Goal: Task Accomplishment & Management: Manage account settings

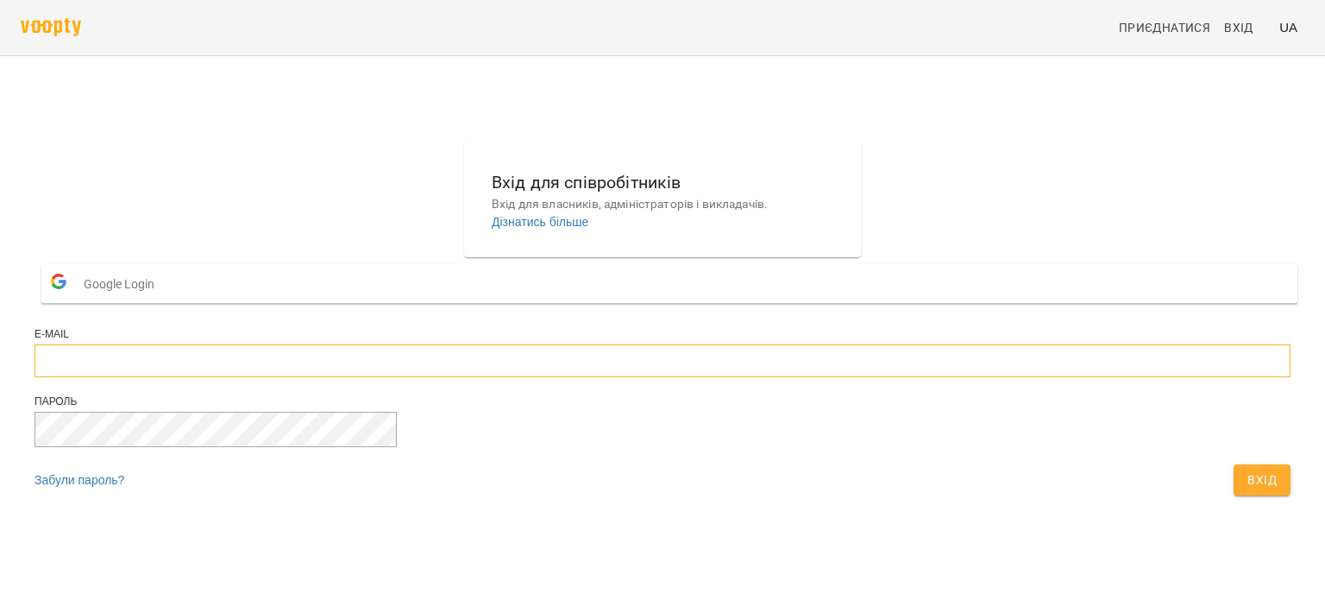
type input "**********"
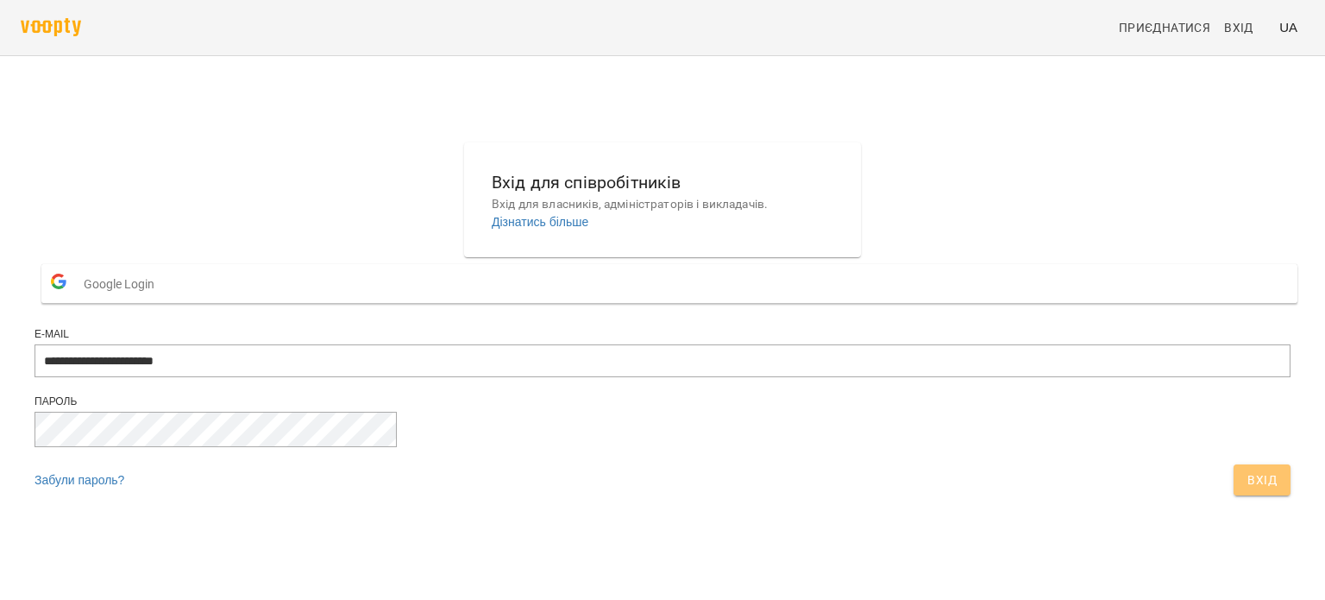
click at [1248, 490] on span "Вхід" at bounding box center [1262, 479] width 29 height 21
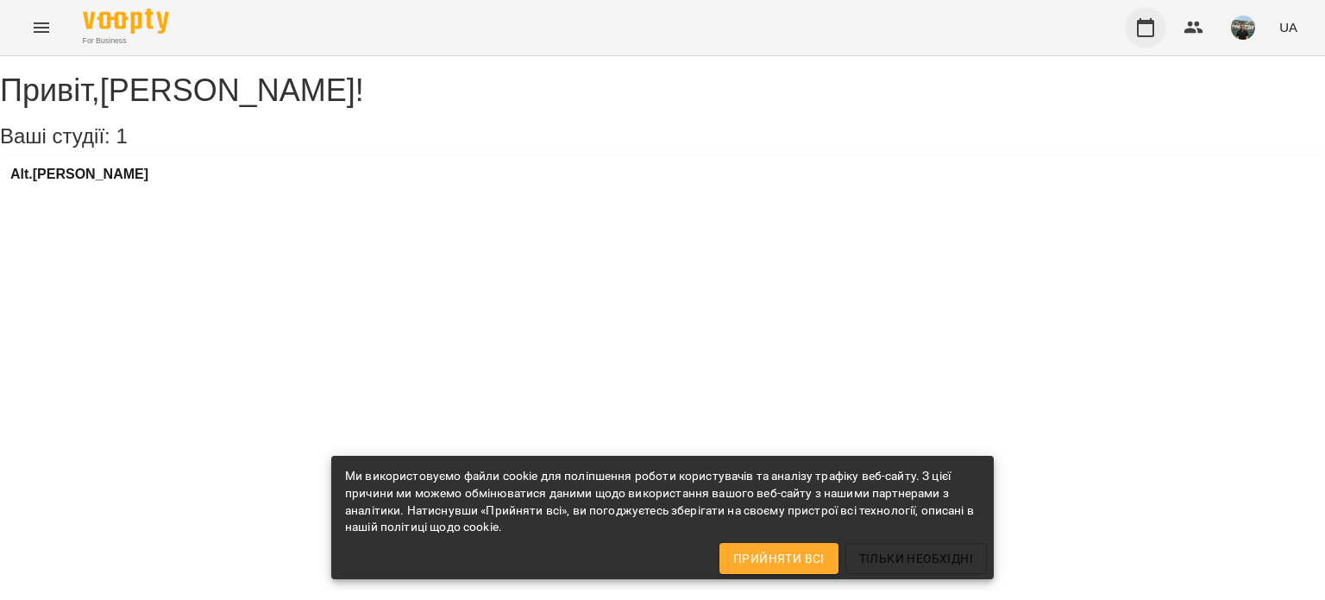
click at [1148, 22] on icon "button" at bounding box center [1145, 27] width 17 height 19
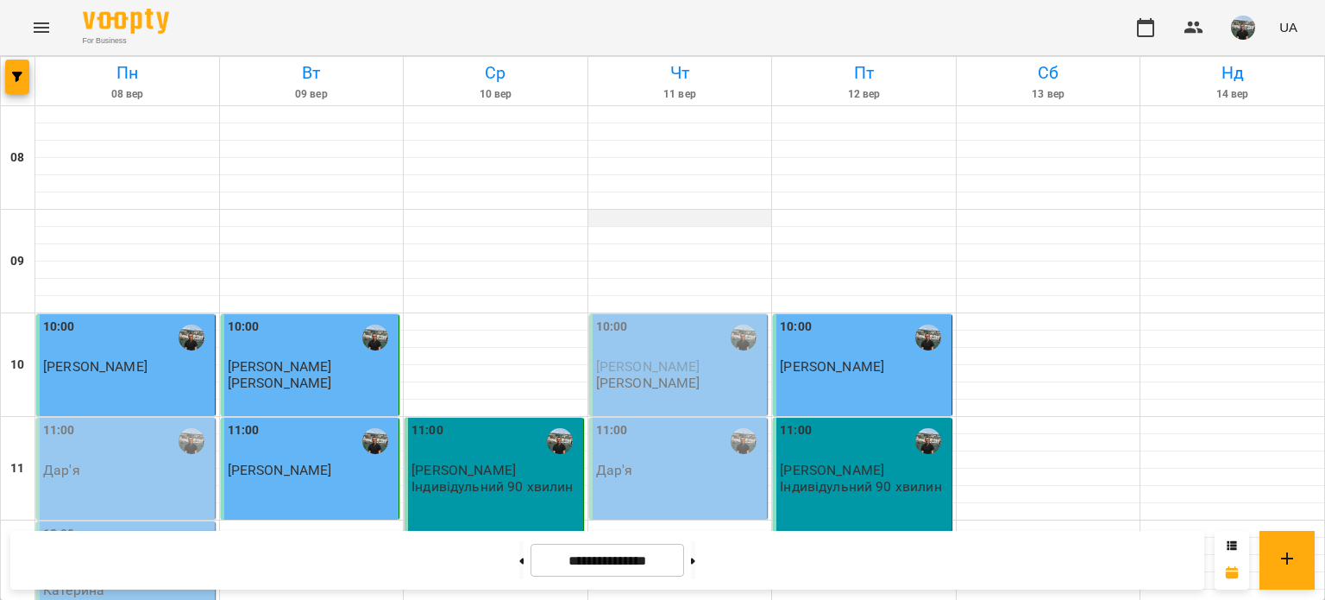
scroll to position [345, 0]
click at [796, 572] on div at bounding box center [864, 580] width 184 height 17
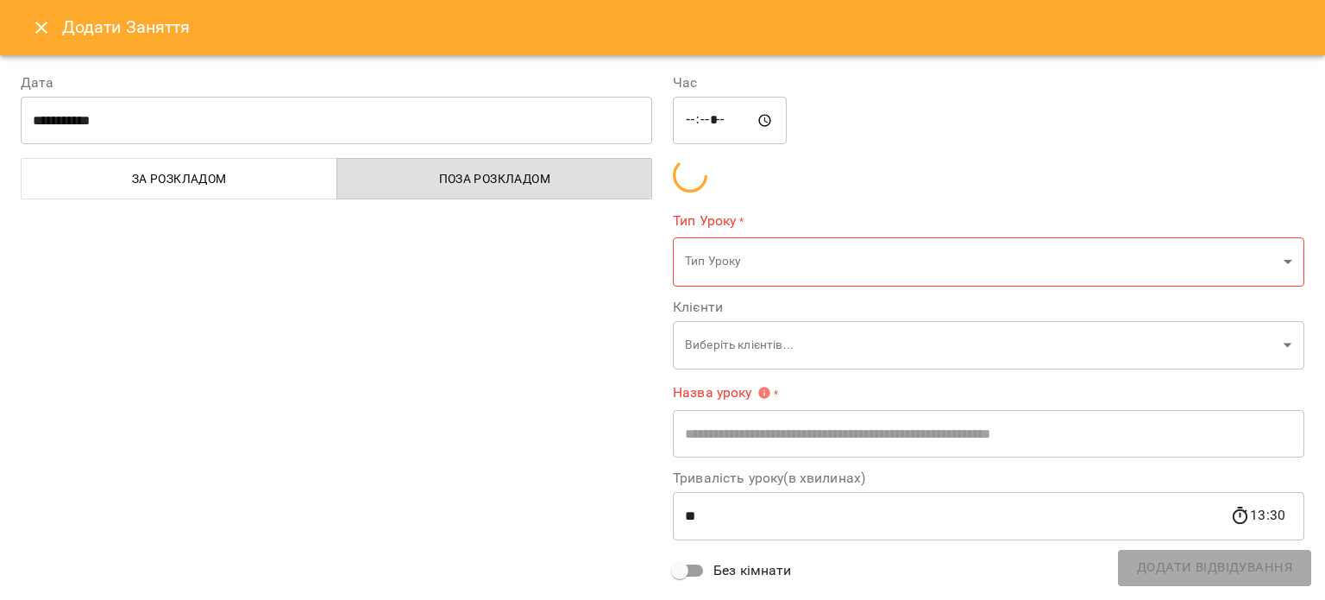
type input "**********"
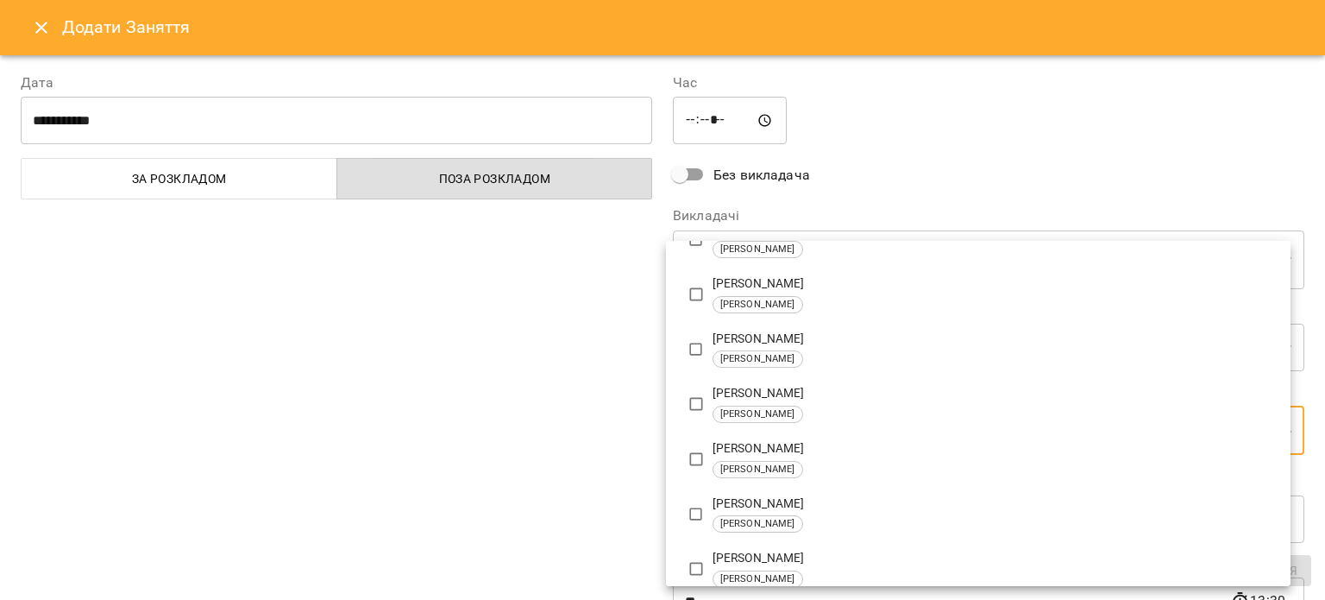
scroll to position [321, 0]
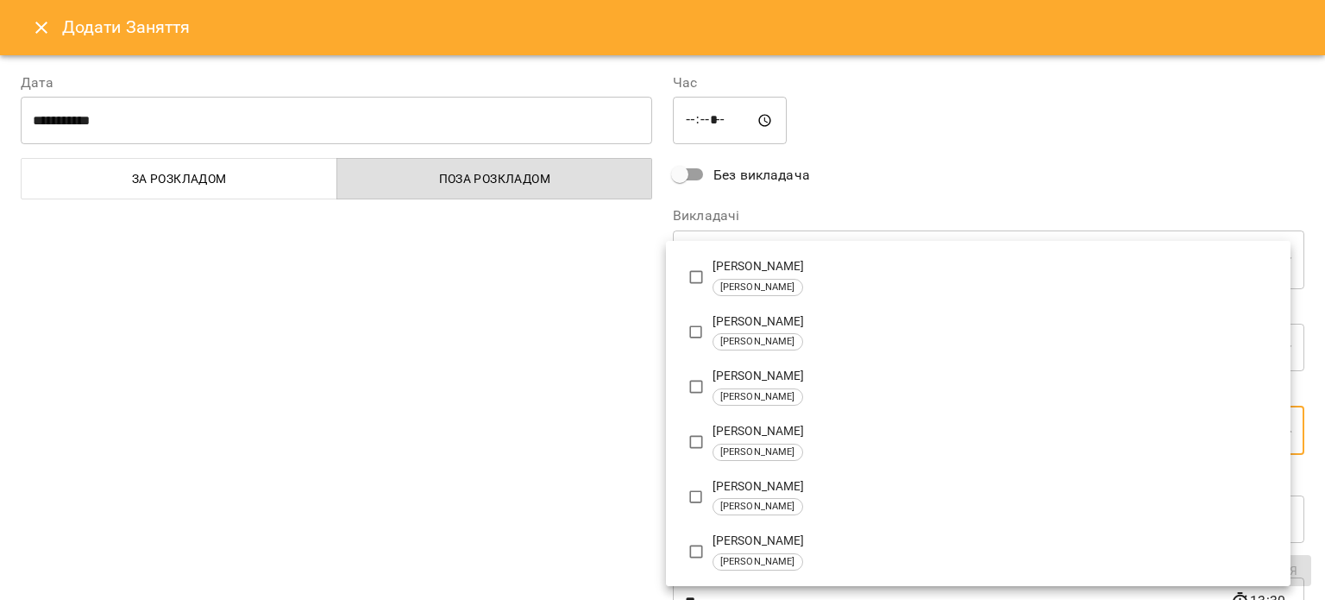
type input "**********"
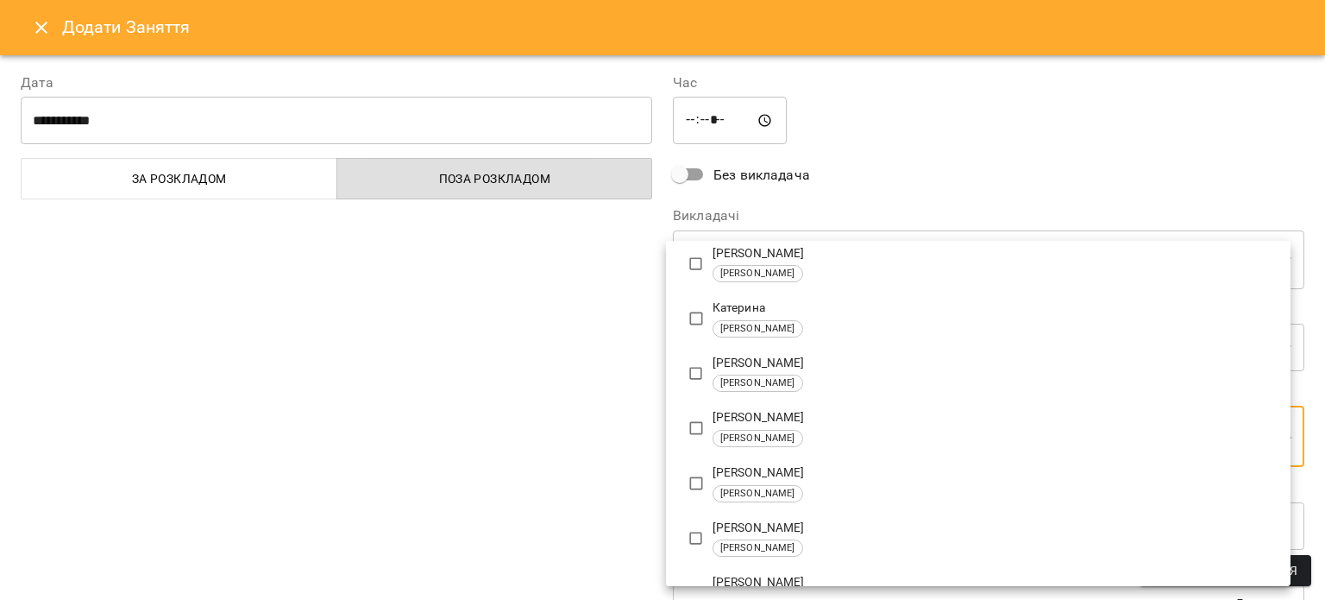
scroll to position [0, 0]
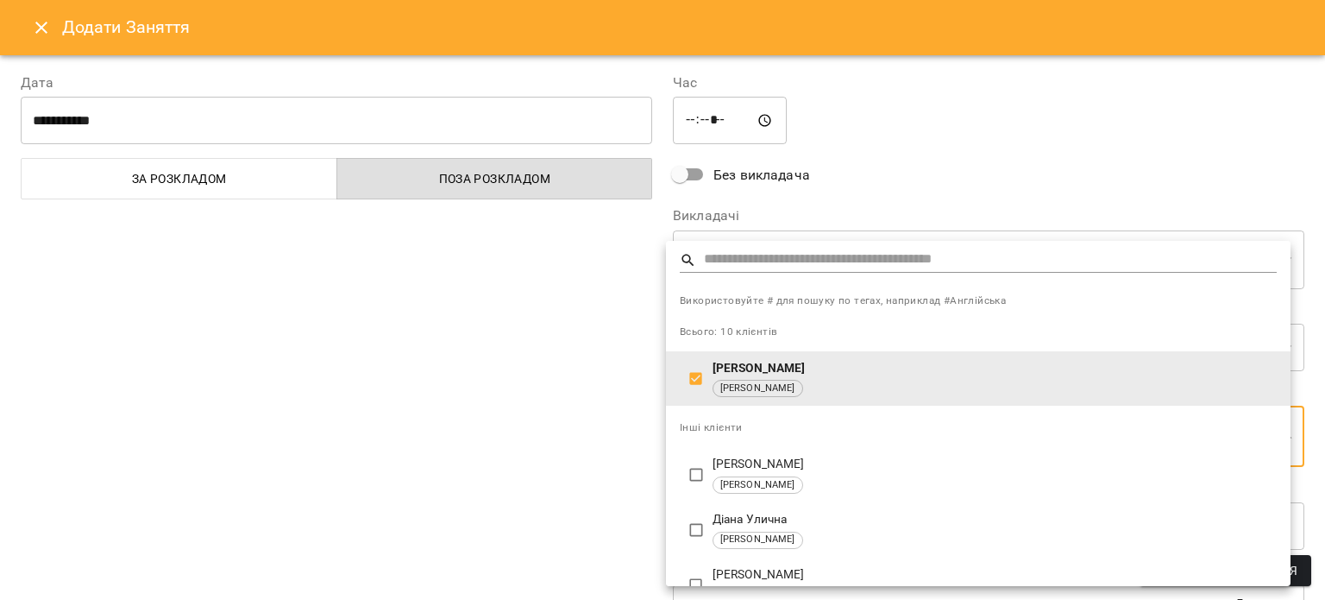
click at [865, 196] on div at bounding box center [662, 300] width 1325 height 600
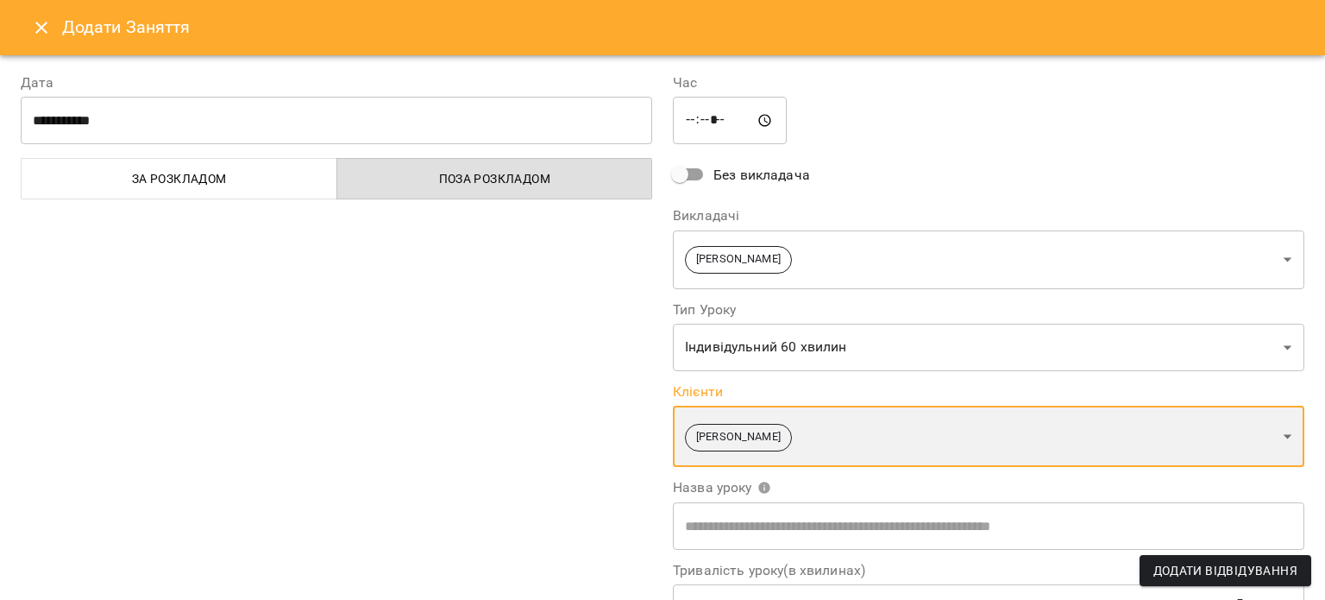
scroll to position [236, 0]
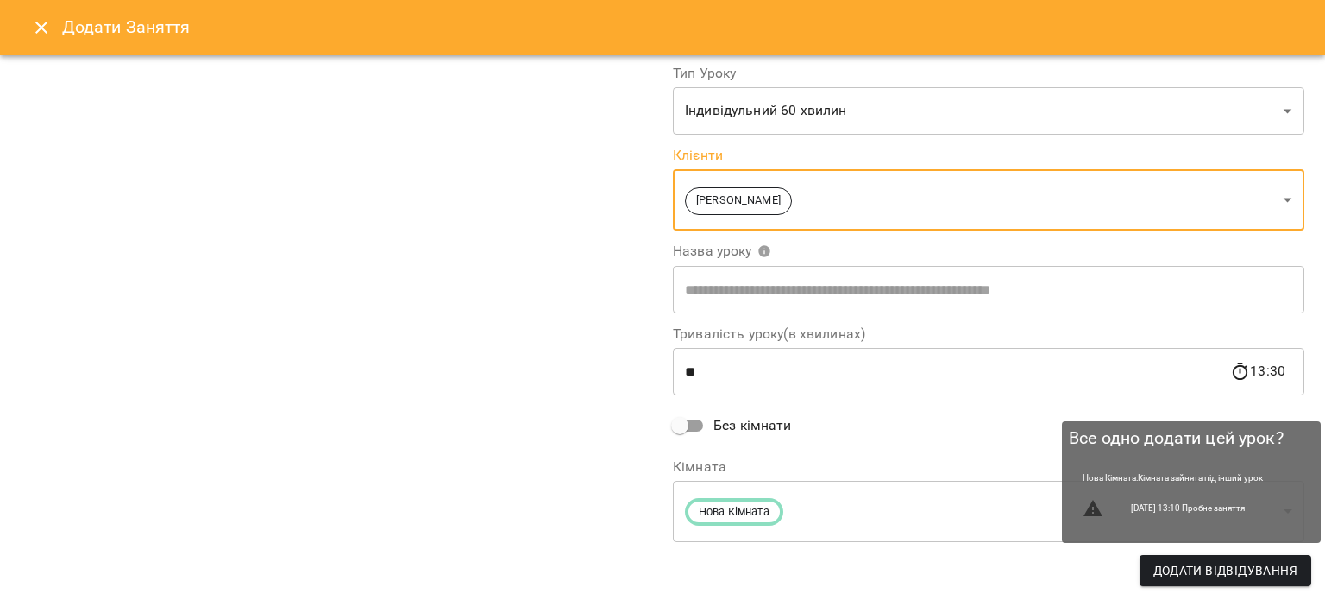
click at [1230, 567] on span "Додати Відвідування" at bounding box center [1226, 570] width 144 height 21
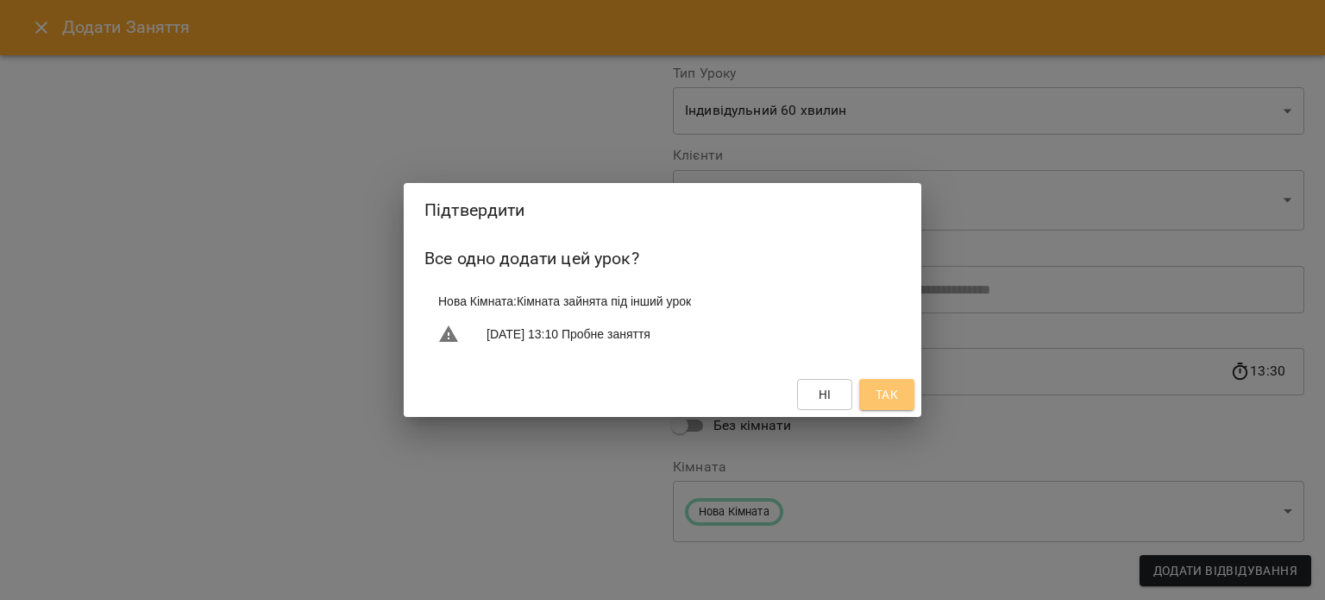
click at [890, 393] on span "Так" at bounding box center [887, 394] width 22 height 21
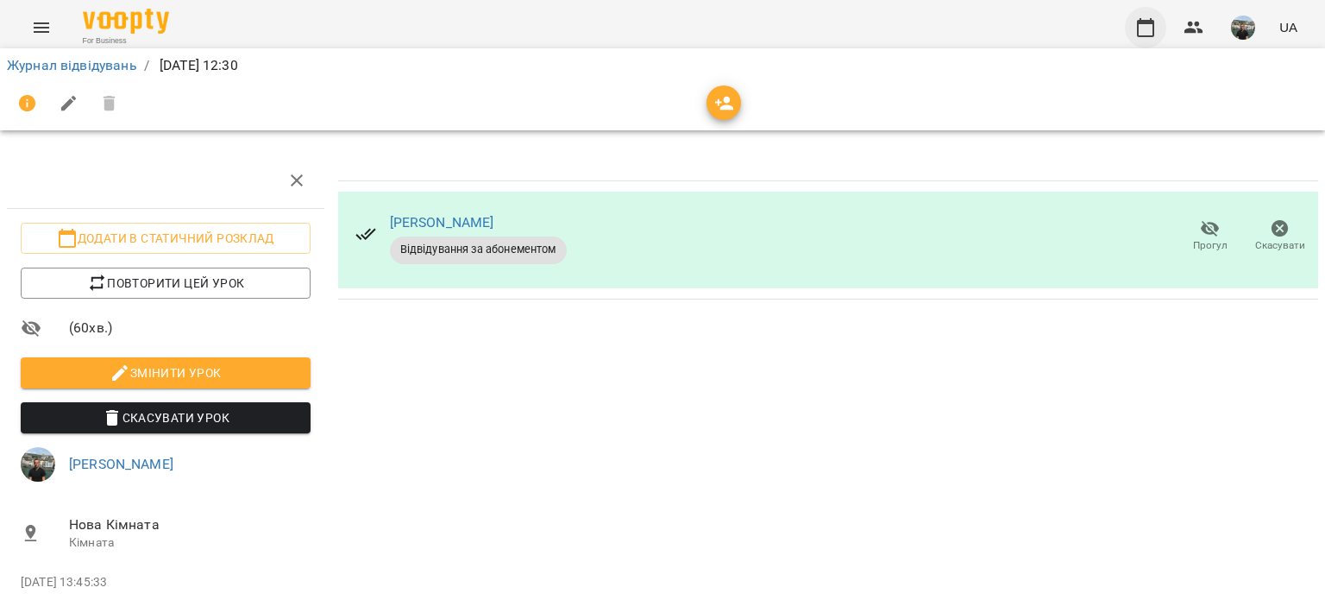
click at [1150, 28] on icon "button" at bounding box center [1145, 27] width 21 height 21
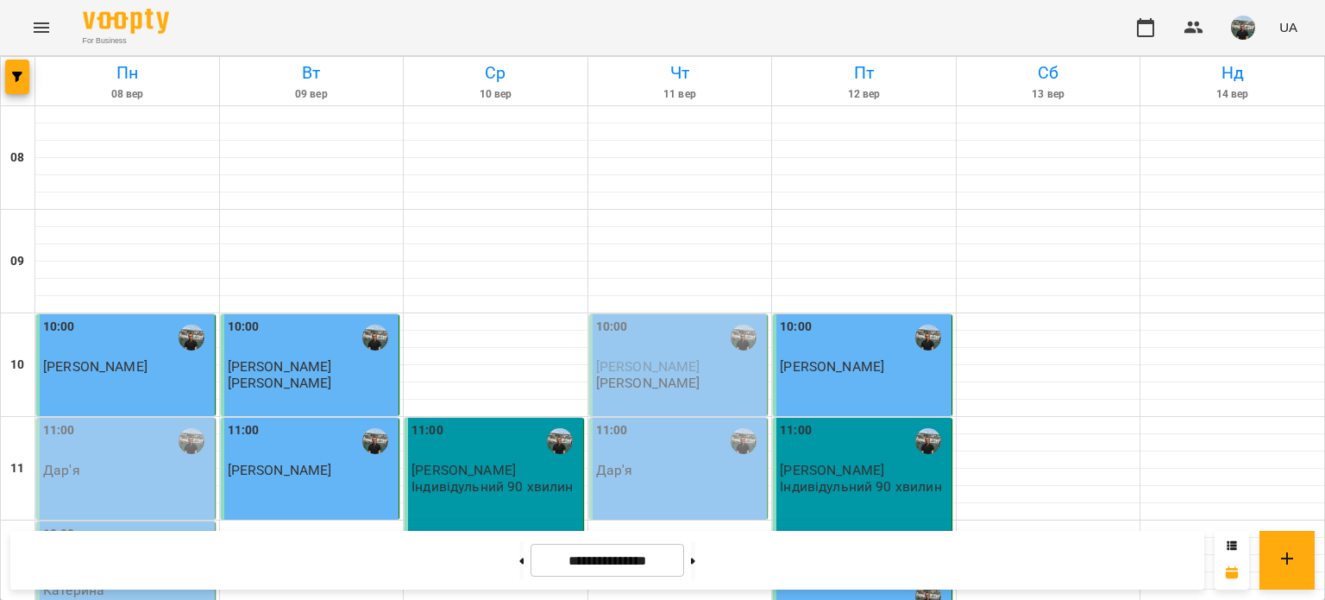
scroll to position [173, 0]
click at [1244, 28] on img "button" at bounding box center [1243, 28] width 24 height 24
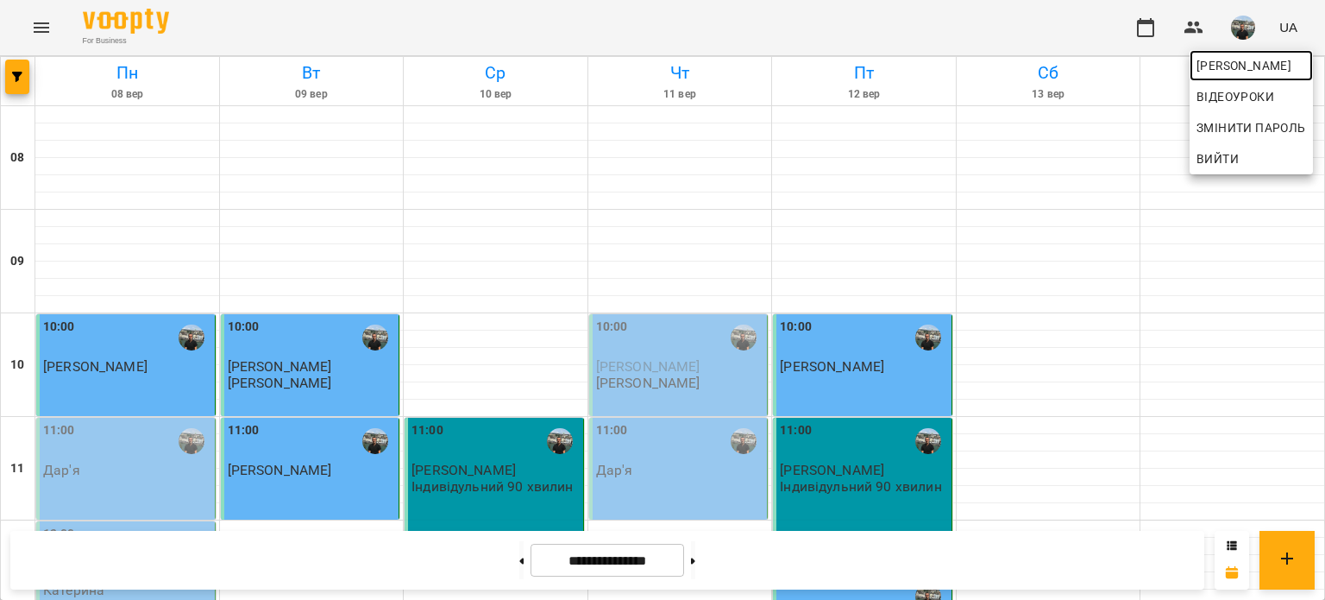
click at [1222, 65] on span "[PERSON_NAME]" at bounding box center [1252, 65] width 110 height 21
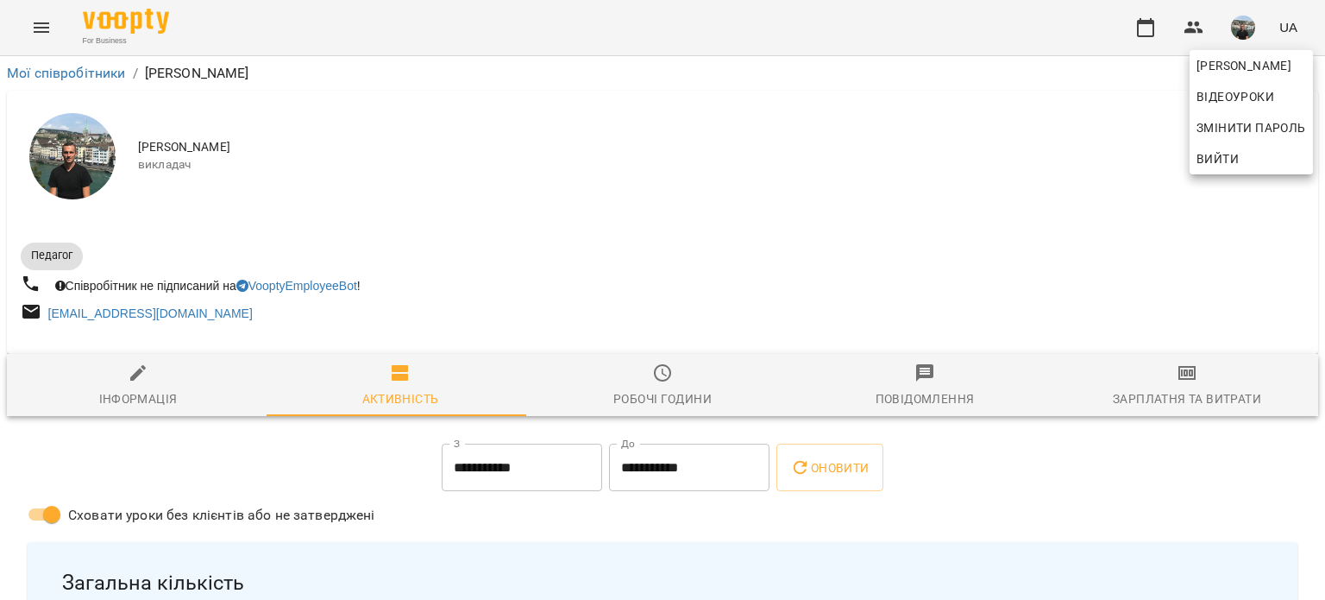
drag, startPoint x: 1320, startPoint y: 110, endPoint x: 1322, endPoint y: 129, distance: 19.1
click at [1322, 129] on div at bounding box center [662, 300] width 1325 height 600
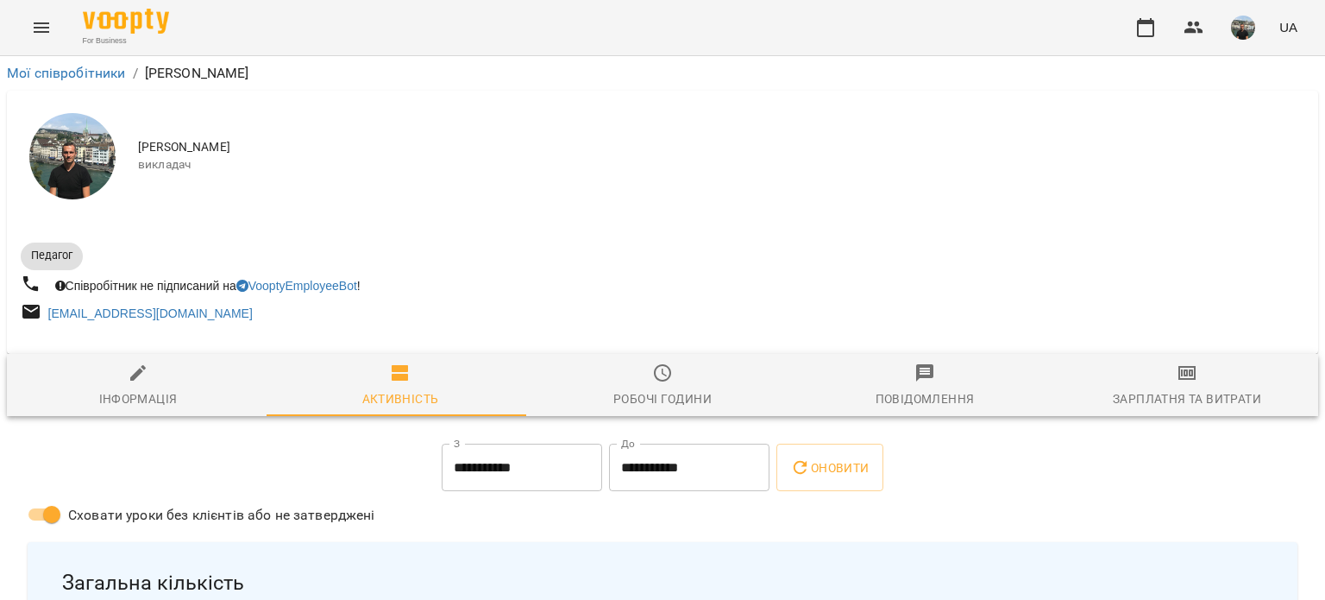
click at [1248, 28] on img "button" at bounding box center [1243, 28] width 24 height 24
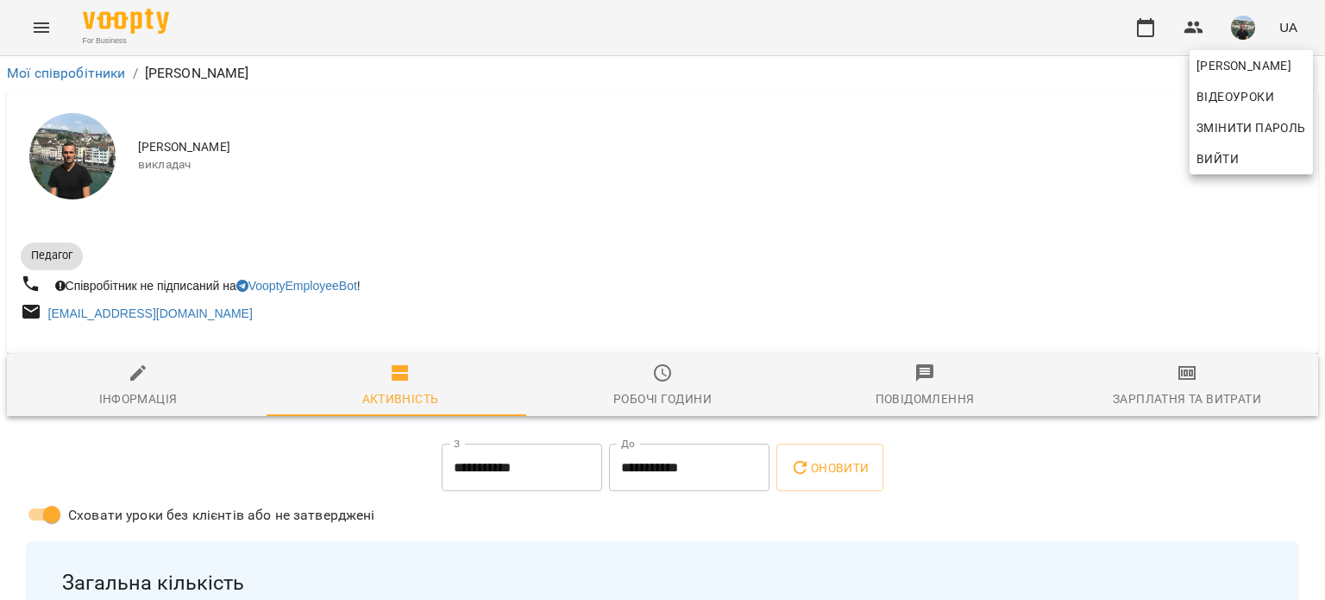
click at [1219, 158] on span "Вийти" at bounding box center [1218, 158] width 42 height 21
